Goal: Information Seeking & Learning: Learn about a topic

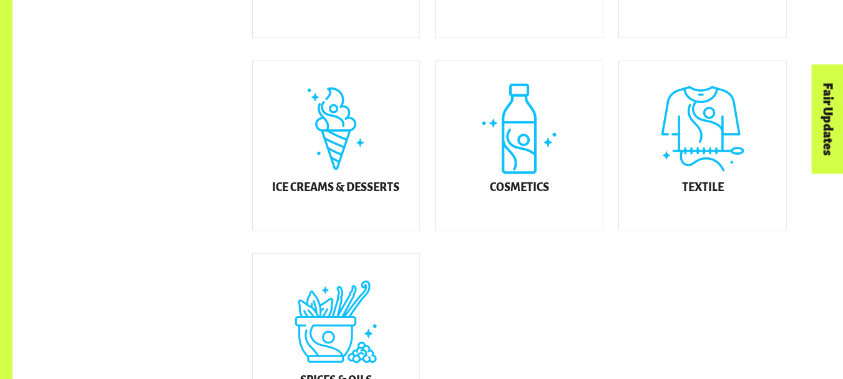
scroll to position [706, 0]
click at [725, 189] on div "Textile" at bounding box center [702, 145] width 167 height 168
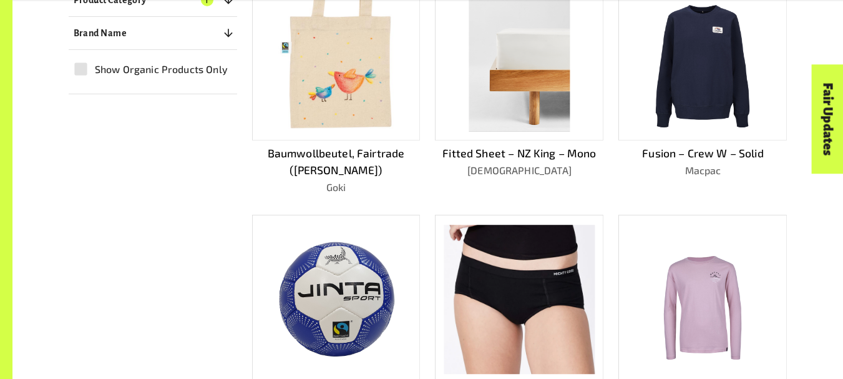
scroll to position [403, 0]
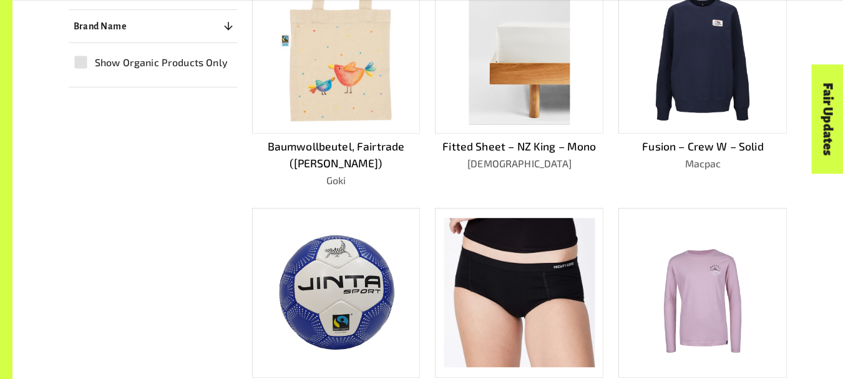
click at [729, 89] on img at bounding box center [702, 49] width 101 height 152
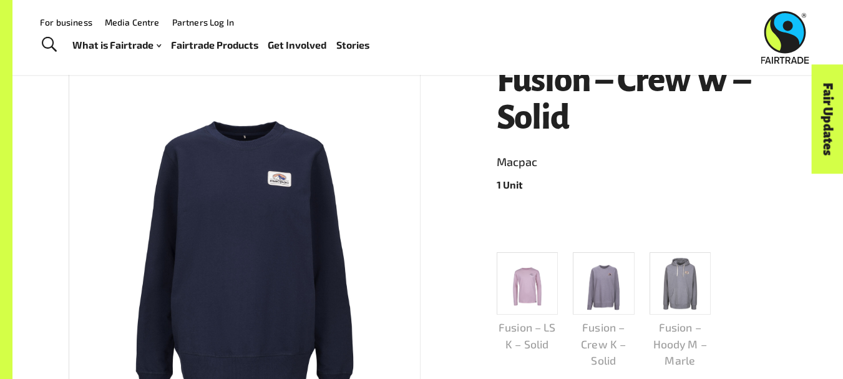
scroll to position [189, 0]
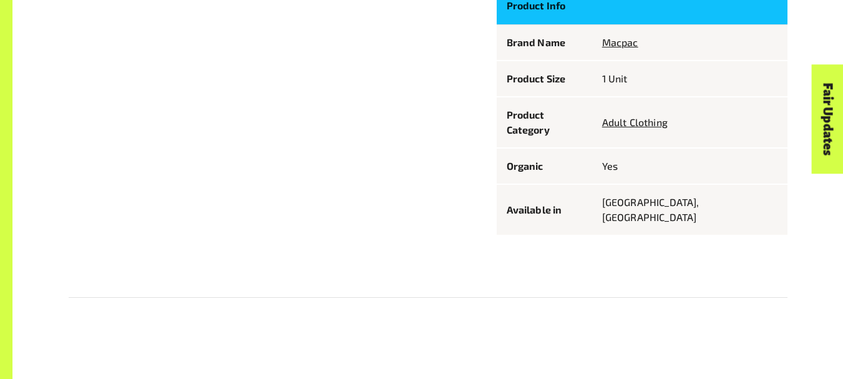
scroll to position [756, 0]
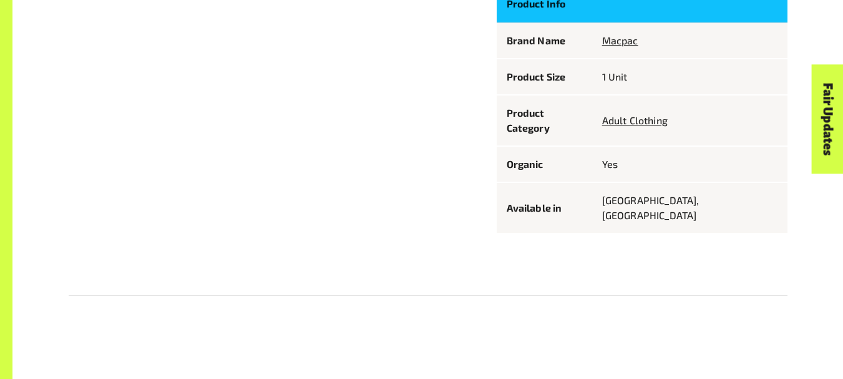
click at [831, 145] on link "Fair Updates" at bounding box center [828, 118] width 32 height 109
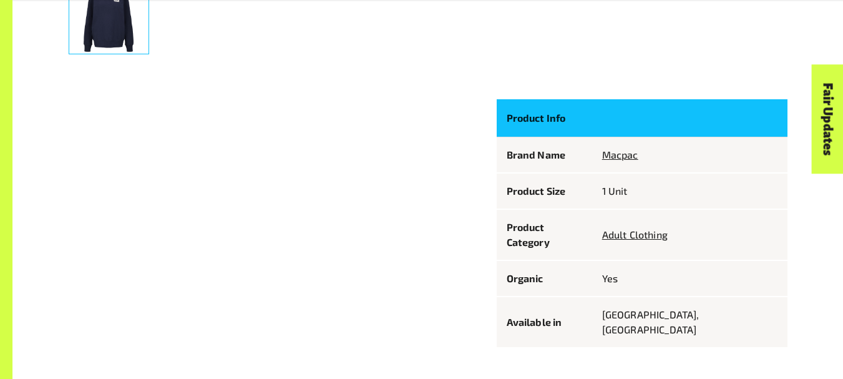
scroll to position [643, 0]
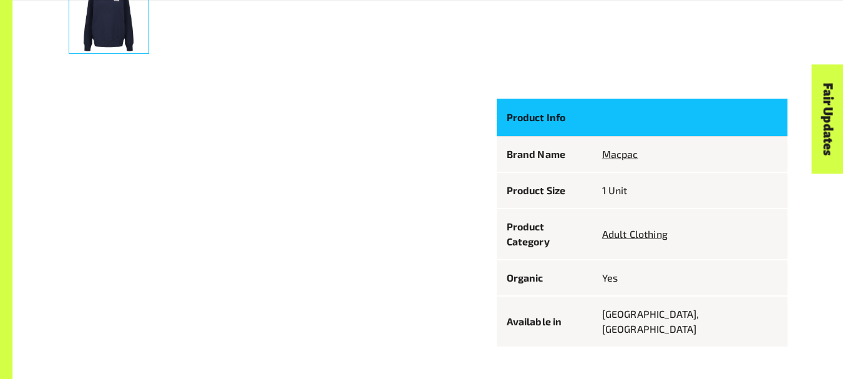
click at [647, 270] on p "Yes" at bounding box center [689, 277] width 175 height 15
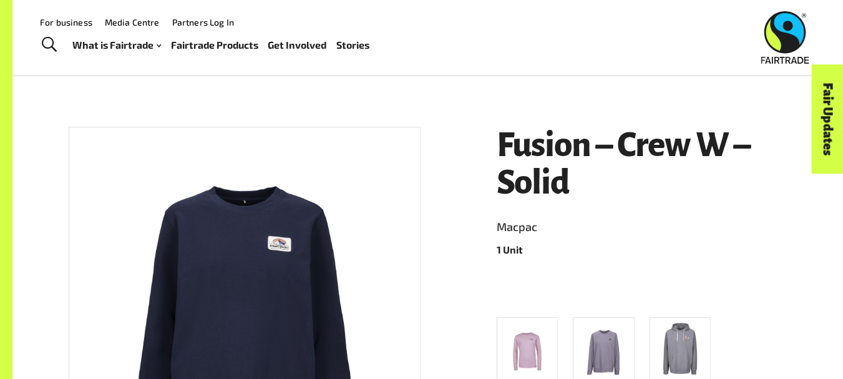
scroll to position [0, 0]
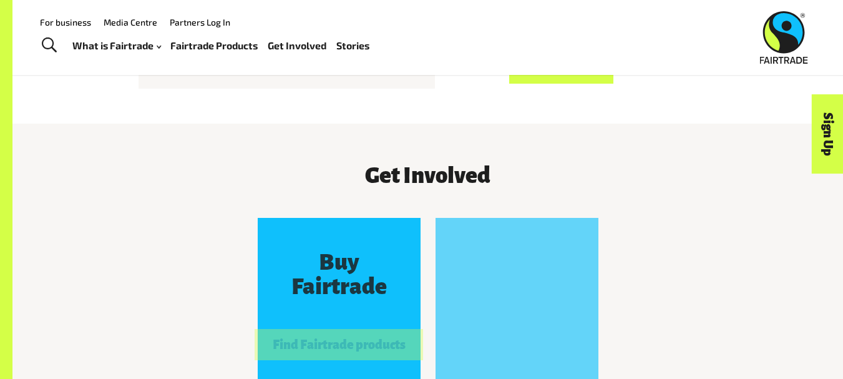
scroll to position [950, 0]
